Goal: Information Seeking & Learning: Learn about a topic

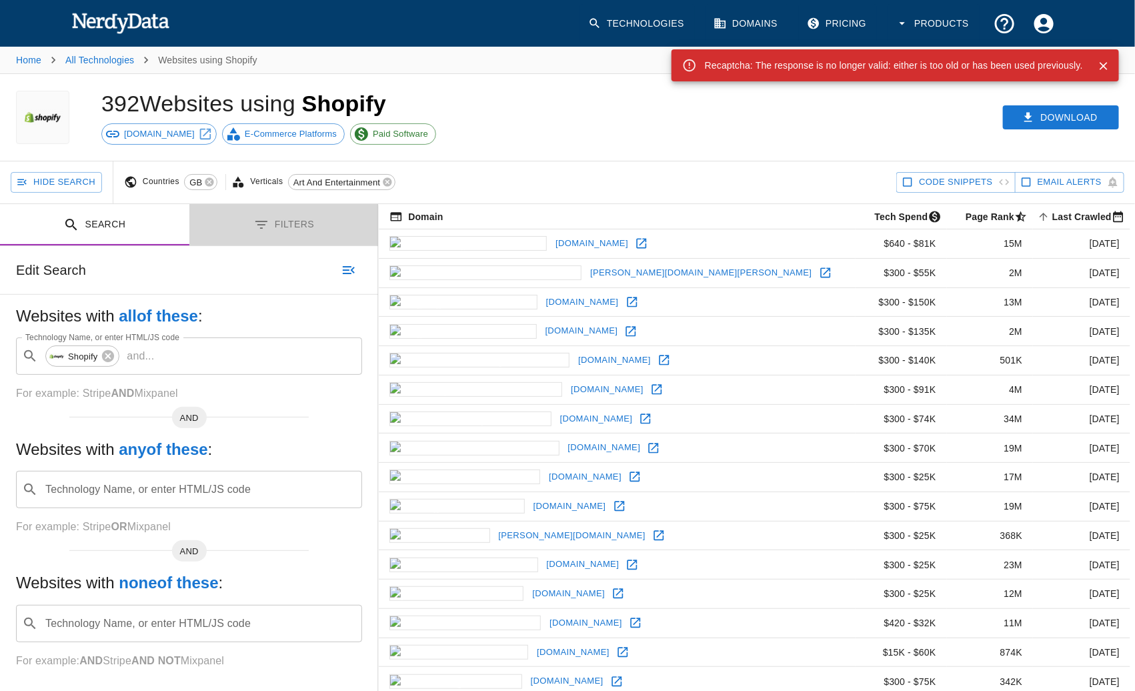
click at [293, 222] on button "Filters" at bounding box center [283, 225] width 189 height 42
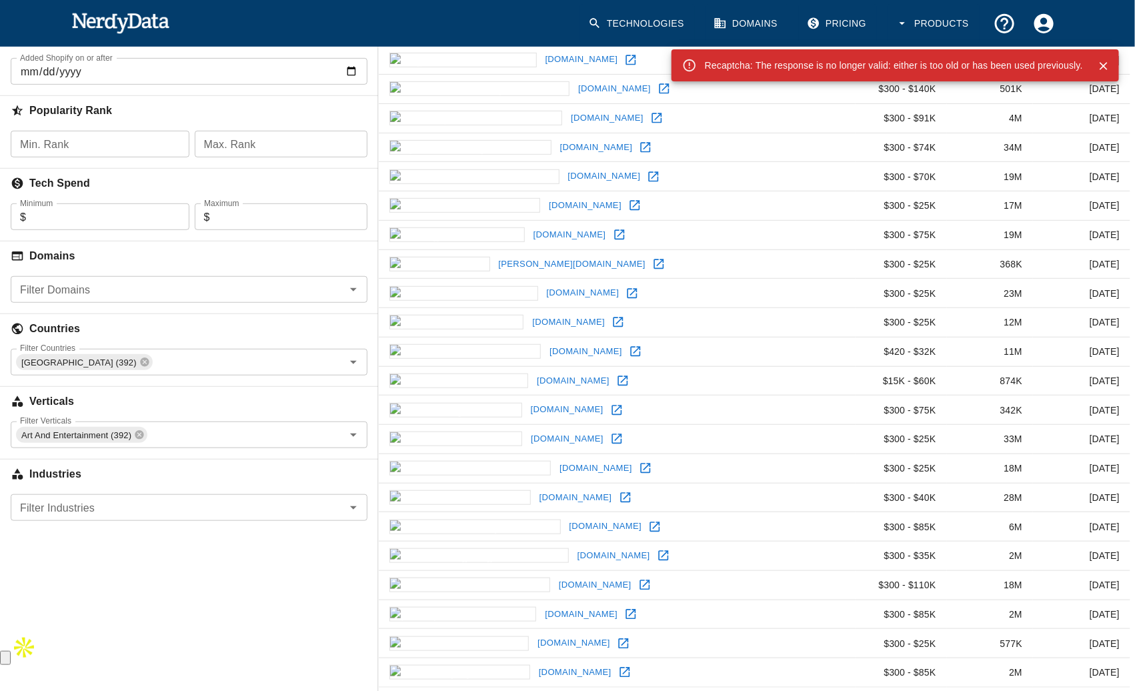
scroll to position [330, 0]
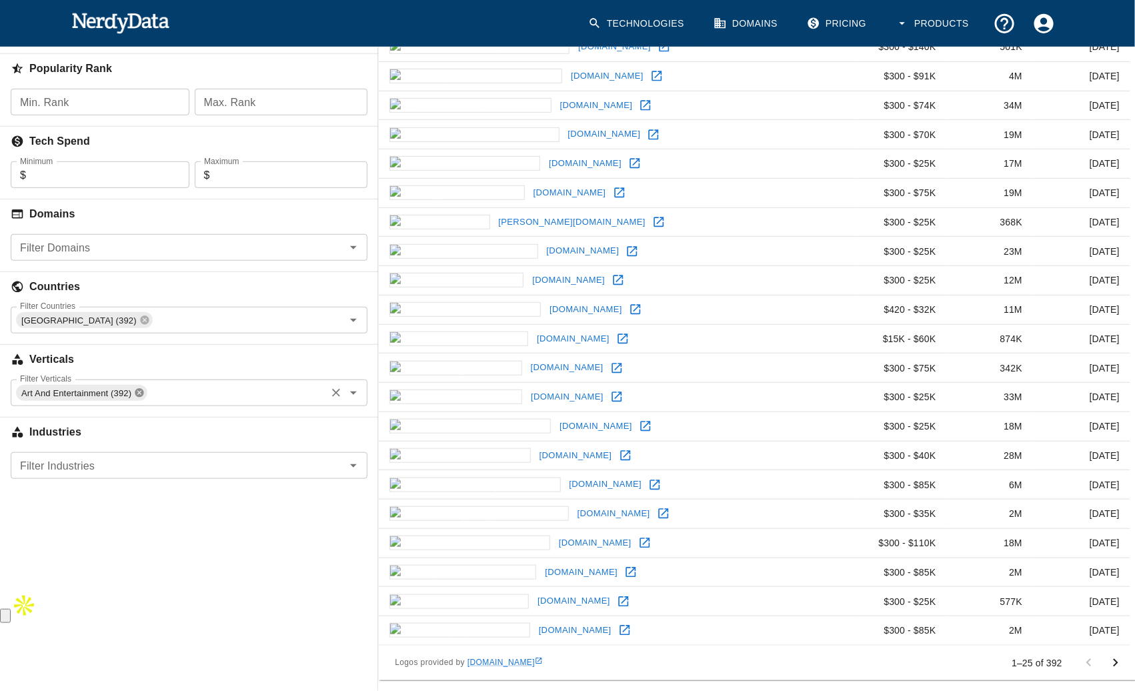
click at [141, 389] on icon at bounding box center [139, 393] width 9 height 9
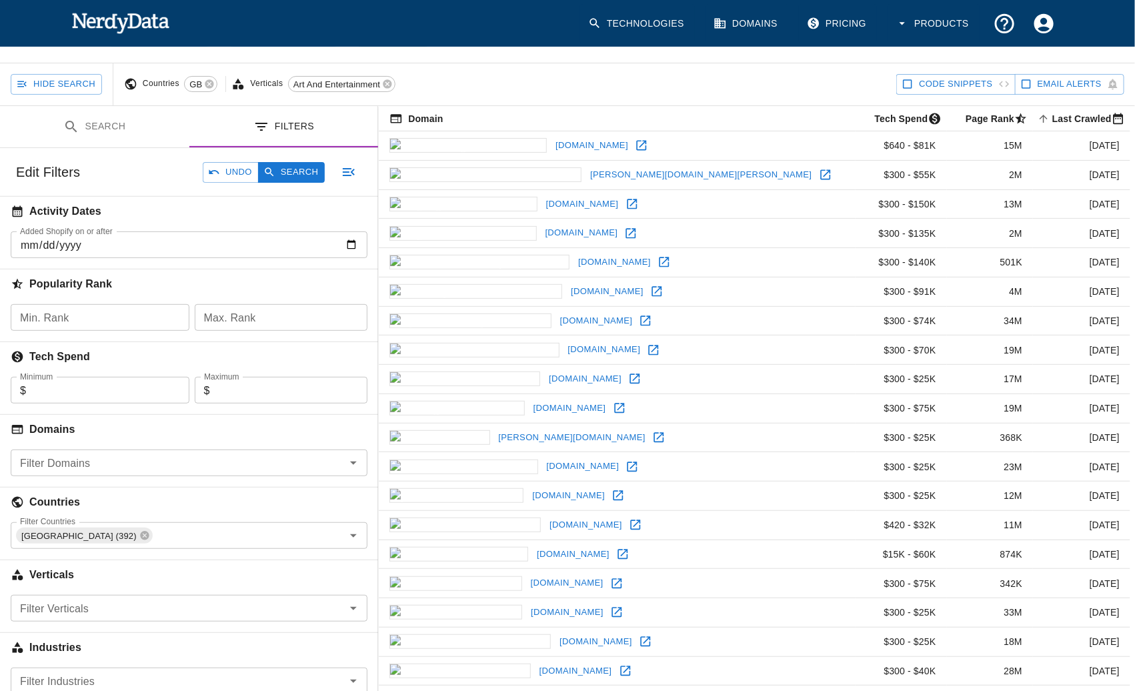
scroll to position [0, 0]
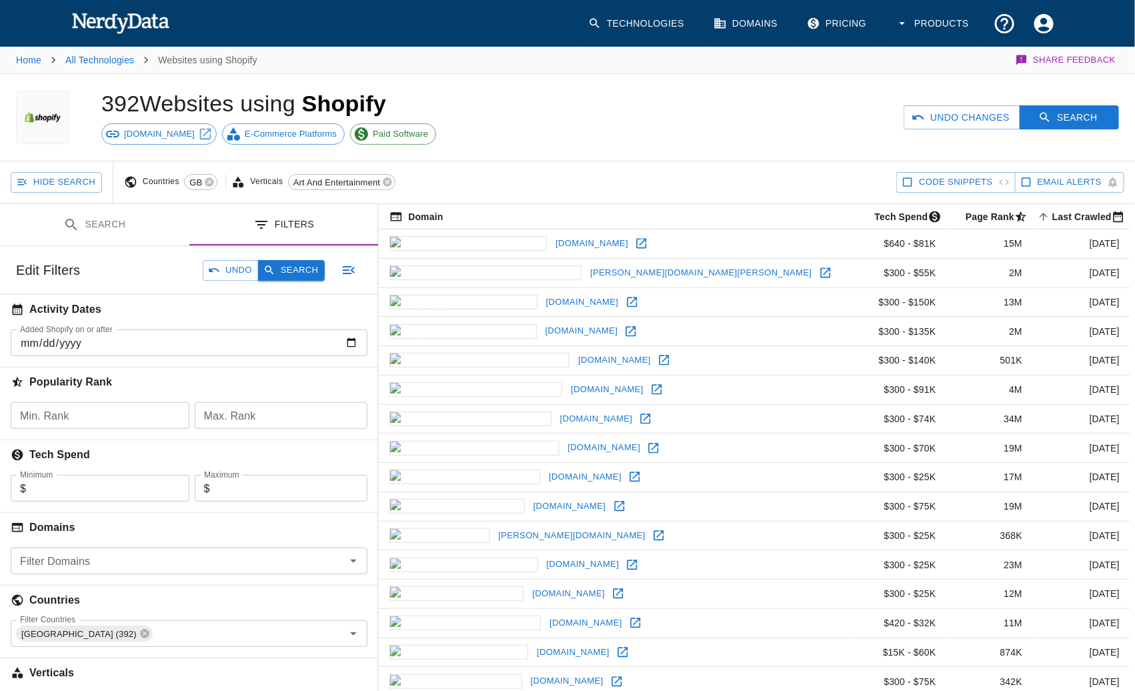
click at [303, 269] on button "Search" at bounding box center [291, 270] width 67 height 21
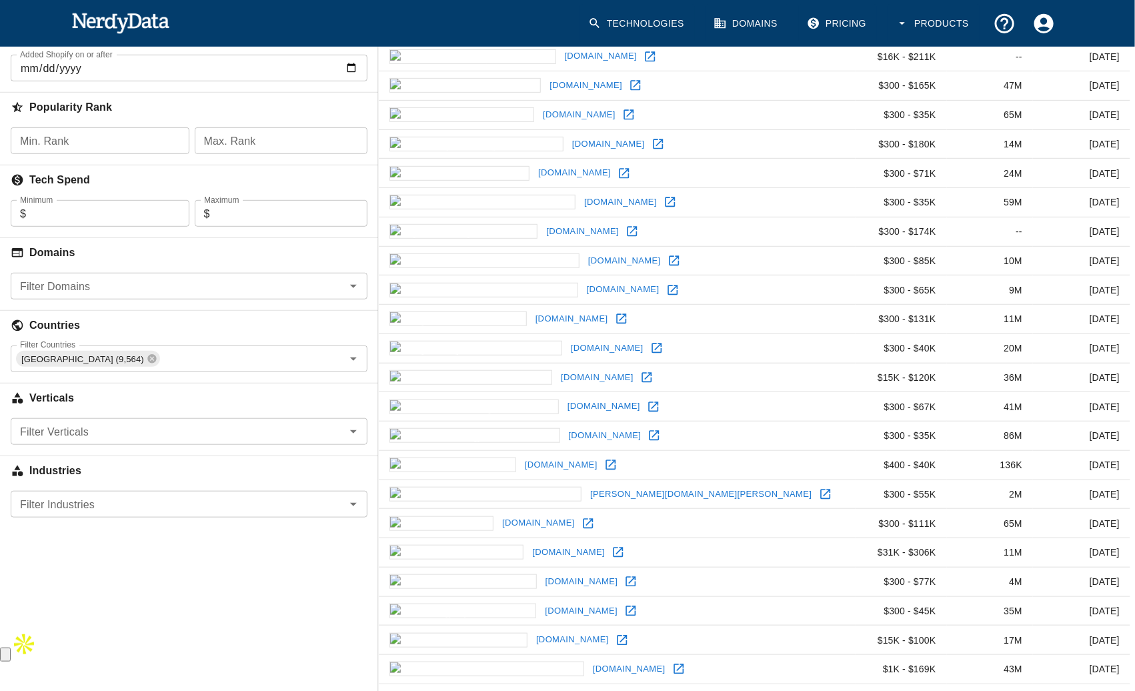
scroll to position [330, 0]
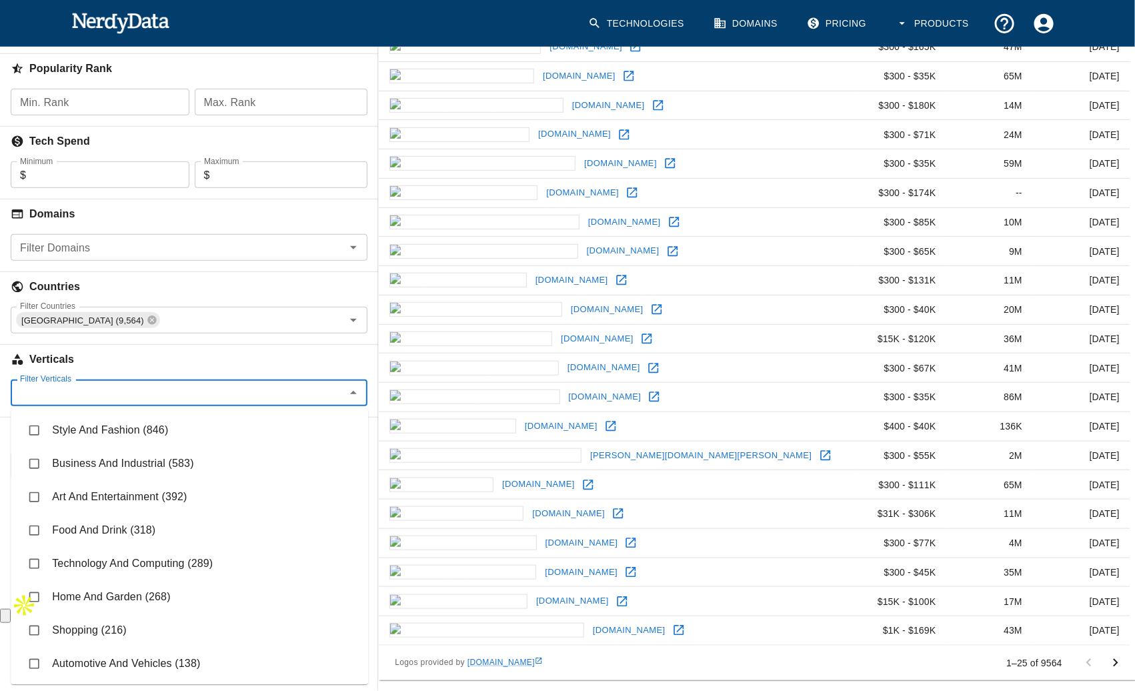
click at [227, 385] on input "Filter Verticals" at bounding box center [178, 392] width 327 height 19
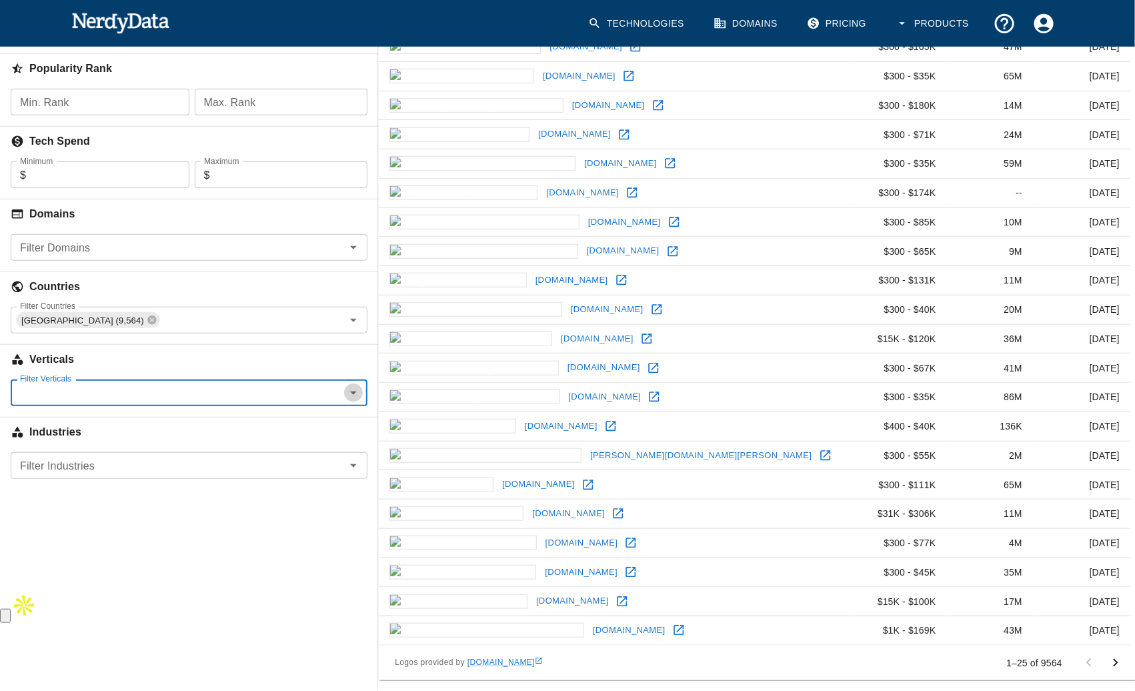
click at [359, 385] on icon "Open" at bounding box center [353, 393] width 16 height 16
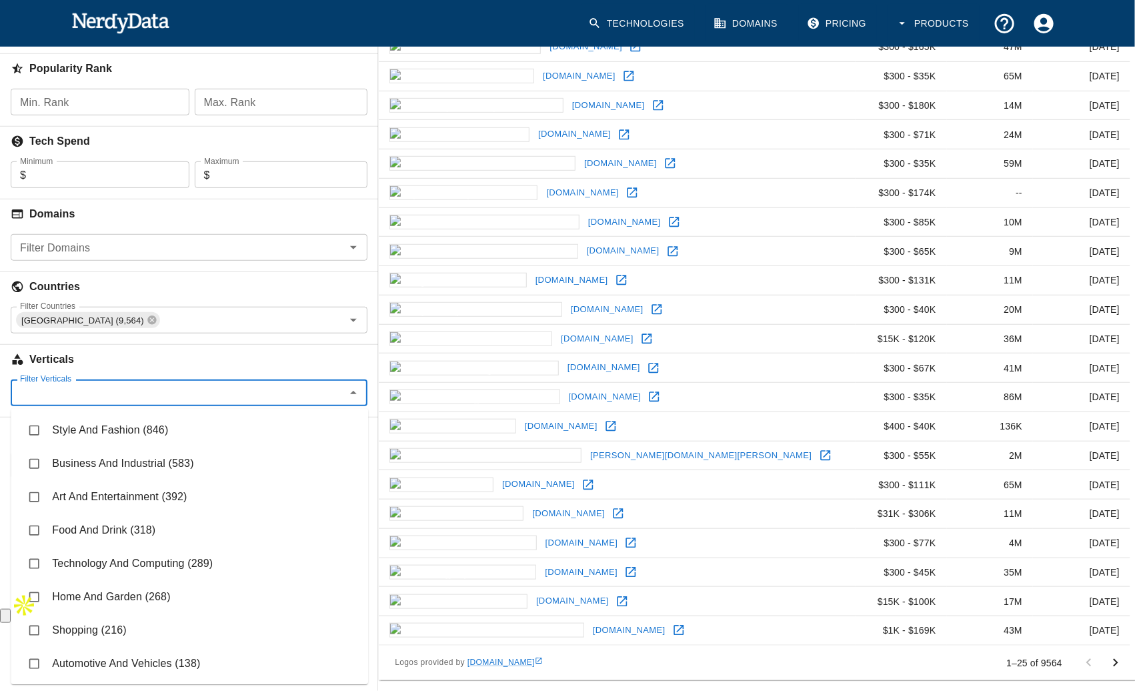
scroll to position [0, 0]
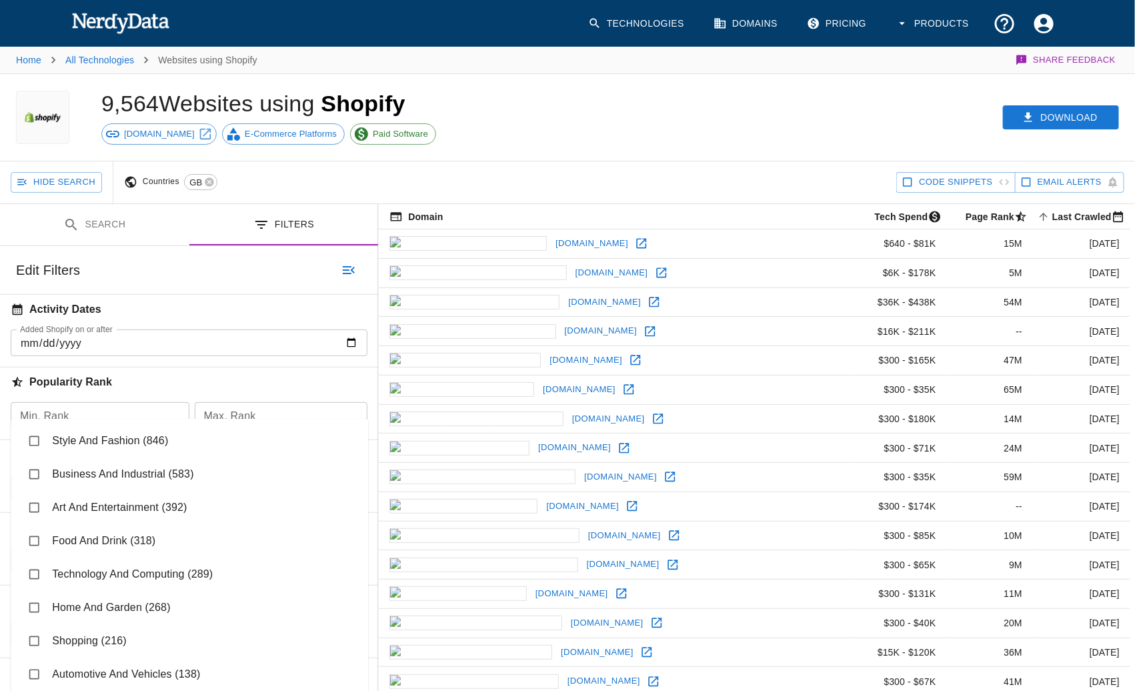
click at [555, 133] on div "[DOMAIN_NAME] E-Commerce Platforms Paid Software" at bounding box center [352, 133] width 503 height 21
